Goal: Information Seeking & Learning: Compare options

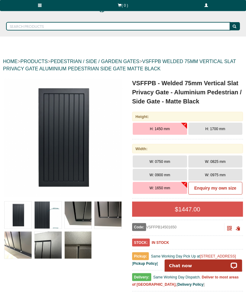
scroll to position [27, 0]
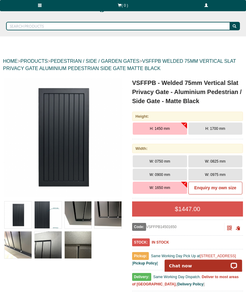
click at [45, 209] on img at bounding box center [48, 215] width 27 height 27
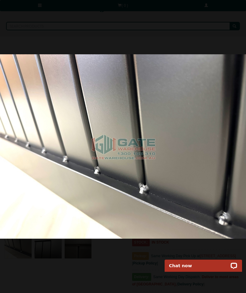
click at [89, 182] on img at bounding box center [123, 146] width 246 height 185
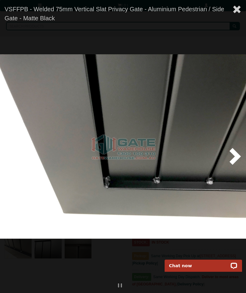
click at [236, 10] on span at bounding box center [236, 9] width 9 height 9
click at [232, 7] on span at bounding box center [236, 9] width 9 height 9
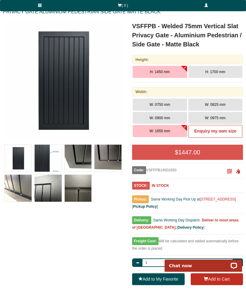
scroll to position [83, 0]
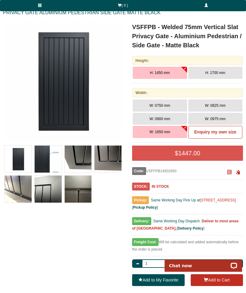
click at [205, 73] on button "H: 1700 mm" at bounding box center [215, 73] width 54 height 12
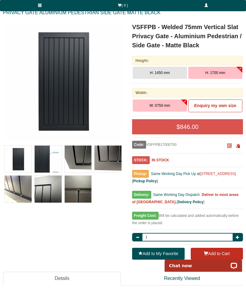
click at [153, 75] on button "H: 1450 mm" at bounding box center [160, 73] width 54 height 12
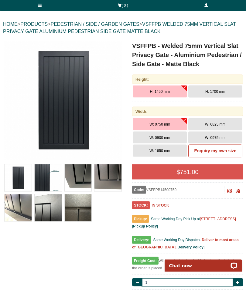
scroll to position [64, 0]
click at [151, 93] on span "H: 1450 mm" at bounding box center [160, 92] width 20 height 4
click at [213, 92] on span "H: 1700 mm" at bounding box center [215, 92] width 20 height 4
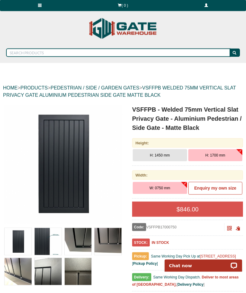
scroll to position [0, 0]
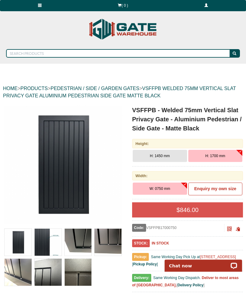
click at [69, 87] on link "PEDESTRIAN / SIDE / GARDEN GATES" at bounding box center [94, 88] width 89 height 5
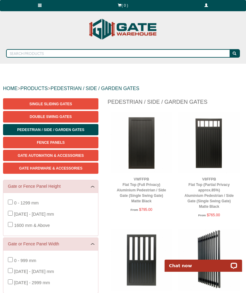
click at [39, 141] on span "Fence Panels" at bounding box center [51, 143] width 28 height 4
